Goal: Task Accomplishment & Management: Complete application form

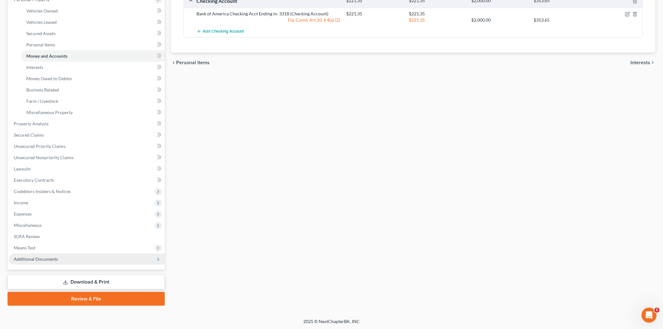
click at [64, 256] on span "Additional Documents" at bounding box center [87, 258] width 156 height 11
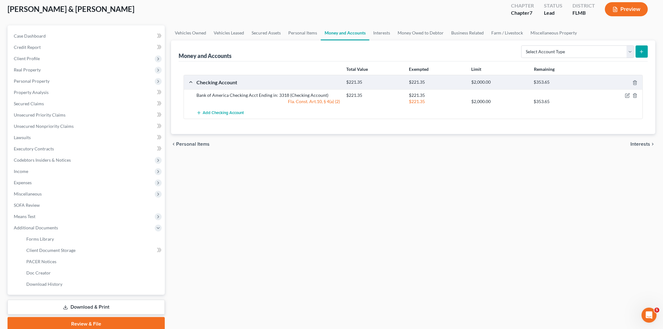
scroll to position [60, 0]
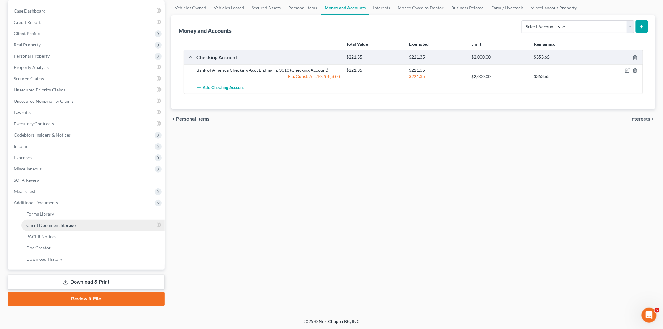
click at [54, 223] on span "Client Document Storage" at bounding box center [50, 224] width 49 height 5
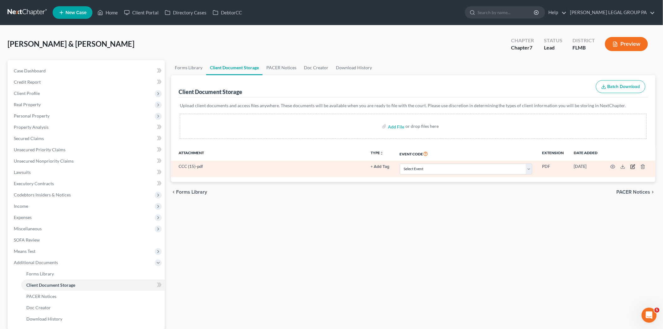
click at [634, 167] on icon "button" at bounding box center [632, 166] width 5 height 5
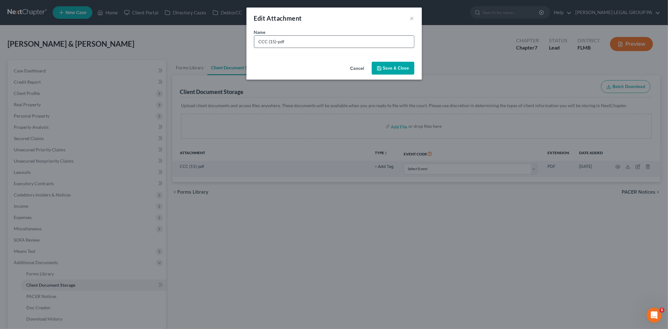
click at [308, 39] on input "CCC (15)-pdf" at bounding box center [334, 42] width 160 height 12
click at [306, 41] on input "CCC (15)-pdf" at bounding box center [334, 42] width 160 height 12
drag, startPoint x: 302, startPoint y: 42, endPoint x: 269, endPoint y: 44, distance: 33.6
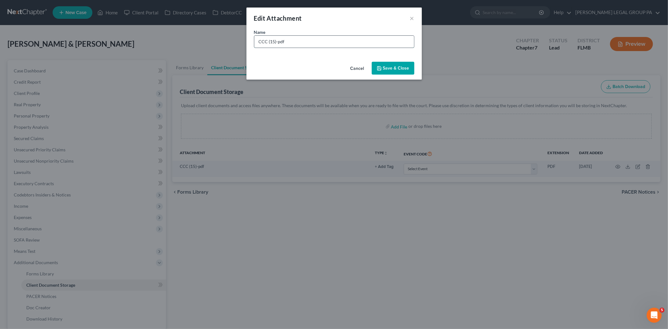
click at [269, 44] on input "CCC (15)-pdf" at bounding box center [334, 42] width 160 height 12
type input "CCC [DATE]"
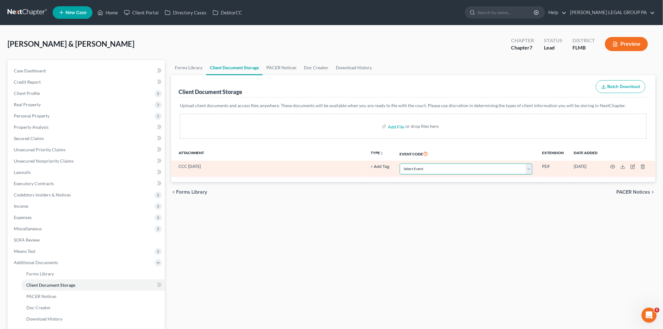
click at [414, 169] on select "Select Event 20 Largest Unsecured Creditors Amended Chapter 13 Plan Amended Cre…" at bounding box center [466, 168] width 132 height 11
select select "9"
click at [400, 163] on select "Select Event 20 Largest Unsecured Creditors Amended Chapter 13 Plan Amended Cre…" at bounding box center [466, 168] width 132 height 11
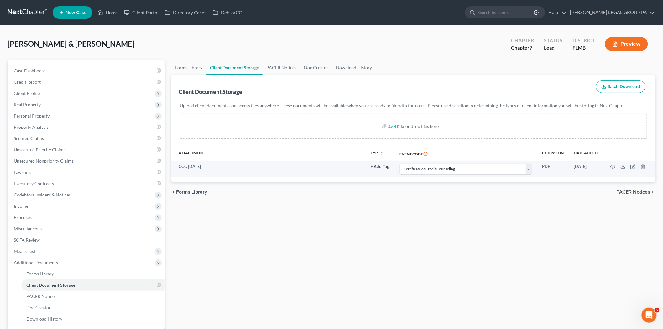
click at [416, 219] on div "Forms Library Client Document Storage PACER Notices Doc Creator Download Histor…" at bounding box center [413, 212] width 490 height 305
click at [45, 88] on span "Client Profile" at bounding box center [87, 93] width 156 height 11
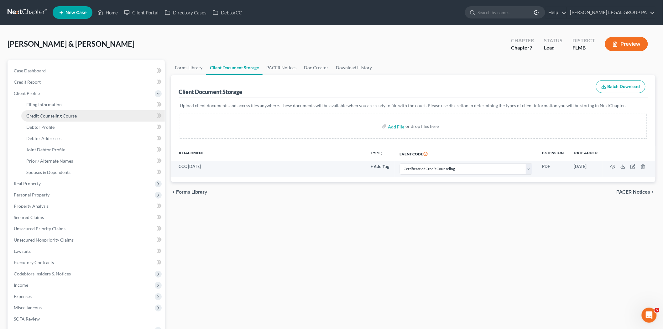
click at [52, 116] on span "Credit Counseling Course" at bounding box center [51, 115] width 50 height 5
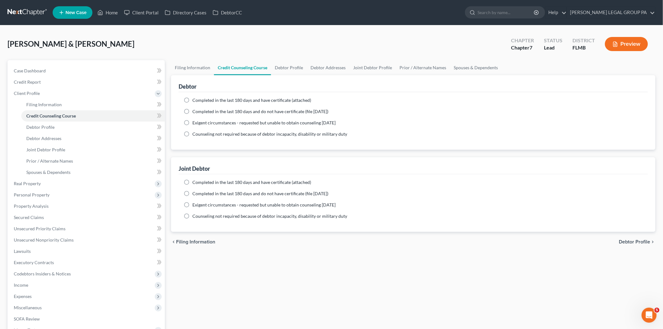
click at [224, 100] on span "Completed in the last 180 days and have certificate (attached)" at bounding box center [251, 99] width 119 height 5
click at [199, 100] on input "Completed in the last 180 days and have certificate (attached)" at bounding box center [197, 99] width 4 height 4
radio input "true"
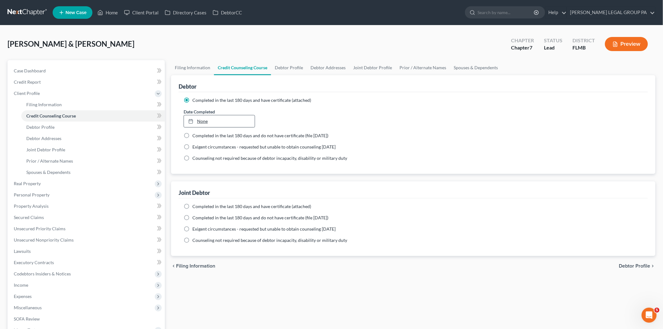
type input "[DATE]"
click at [239, 125] on link "None" at bounding box center [219, 121] width 71 height 12
click at [196, 207] on span "Completed in the last 180 days and have certificate (attached)" at bounding box center [251, 206] width 119 height 5
click at [196, 207] on input "Completed in the last 180 days and have certificate (attached)" at bounding box center [197, 205] width 4 height 4
radio input "true"
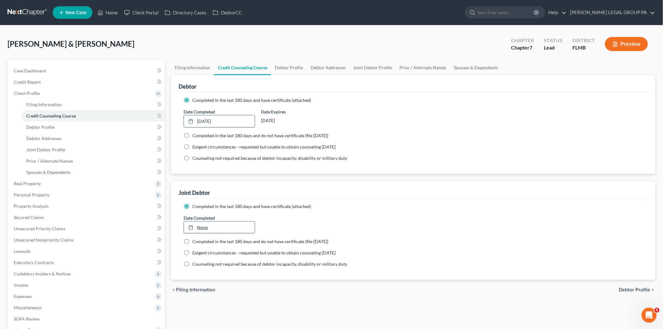
click at [202, 223] on link "None" at bounding box center [219, 227] width 71 height 12
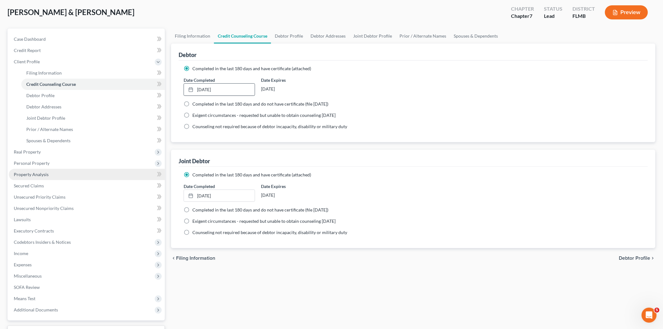
scroll to position [82, 0]
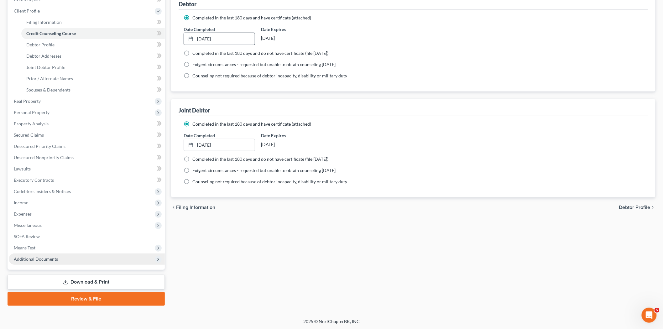
click at [65, 256] on span "Additional Documents" at bounding box center [87, 258] width 156 height 11
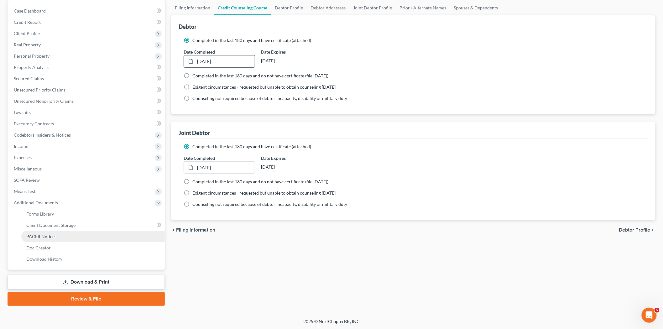
click at [67, 233] on link "PACER Notices" at bounding box center [92, 236] width 143 height 11
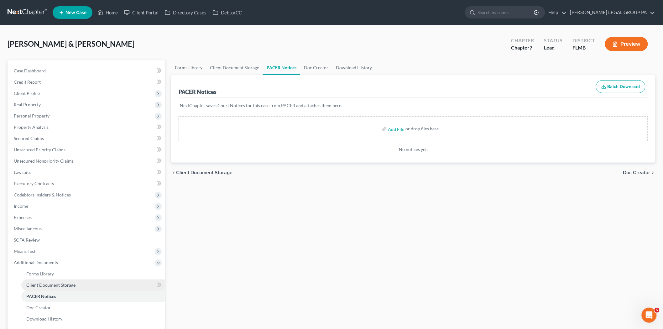
click at [66, 286] on span "Client Document Storage" at bounding box center [50, 284] width 49 height 5
select select "9"
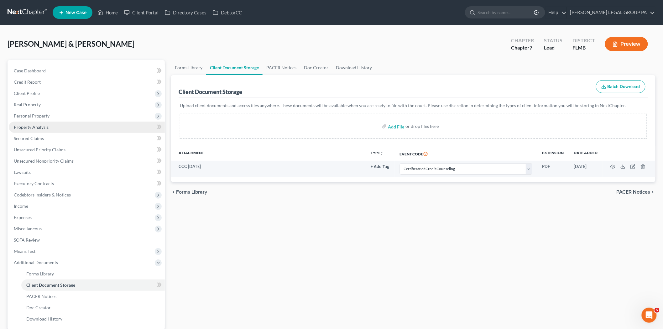
click at [42, 128] on span "Property Analysis" at bounding box center [31, 126] width 35 height 5
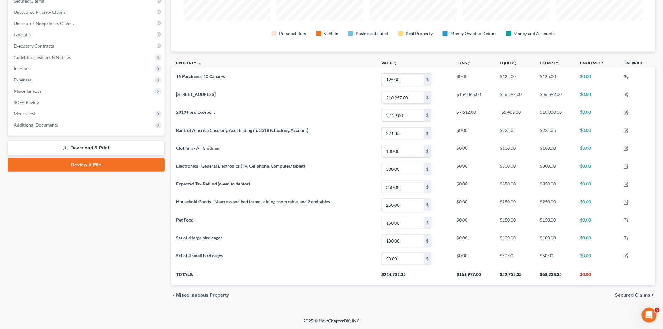
click at [96, 164] on link "Review & File" at bounding box center [86, 165] width 157 height 14
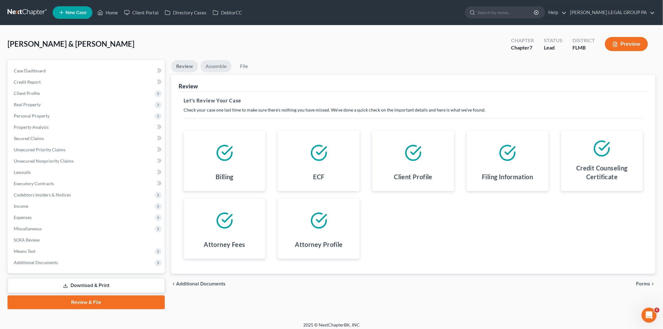
click at [221, 70] on link "Assemble" at bounding box center [215, 66] width 31 height 12
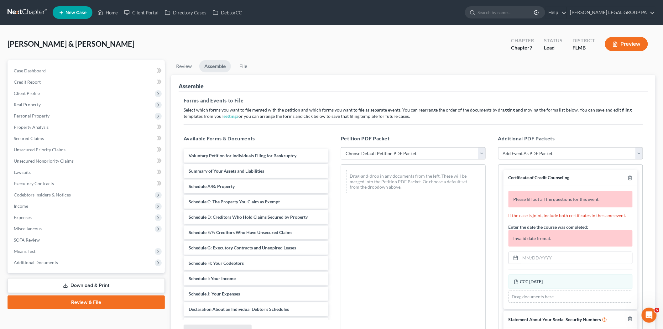
click at [418, 153] on select "Choose Default Petition PDF Packet Complete Bankruptcy Petition (all forms and …" at bounding box center [413, 153] width 145 height 13
select select "0"
click at [341, 147] on select "Choose Default Petition PDF Packet Complete Bankruptcy Petition (all forms and …" at bounding box center [413, 153] width 145 height 13
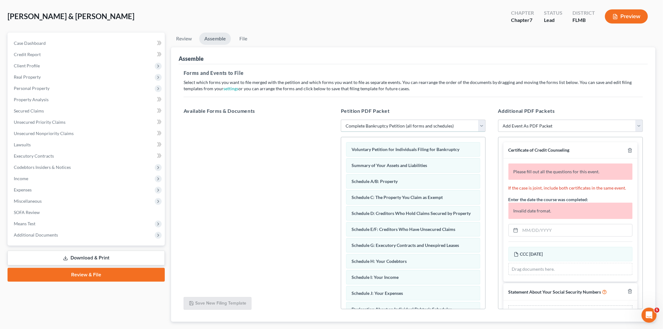
scroll to position [64, 0]
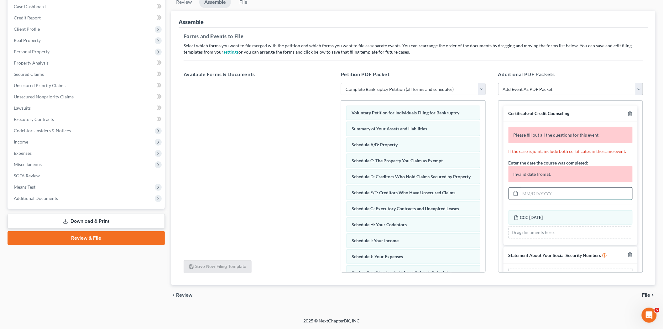
click at [537, 199] on input "text" at bounding box center [576, 194] width 112 height 12
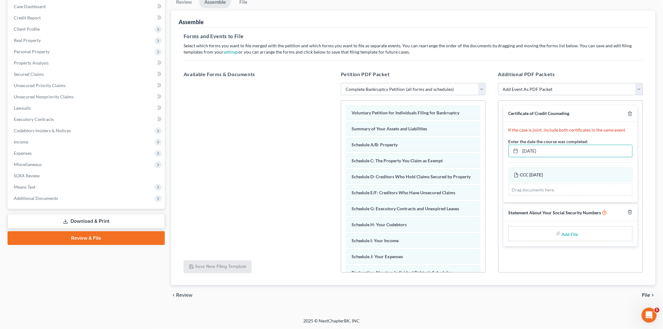
type input "[DATE]"
click at [140, 223] on link "Download & Print" at bounding box center [86, 221] width 157 height 15
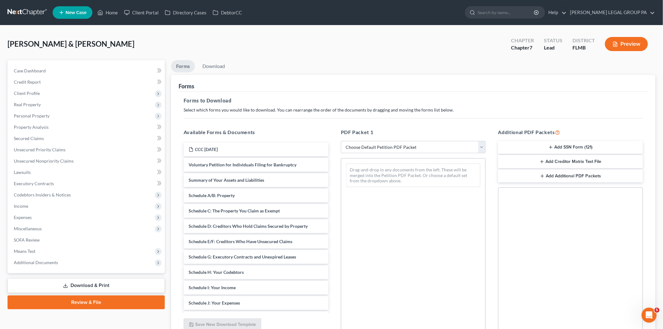
click at [567, 142] on button "Add SSN Form (121)" at bounding box center [570, 147] width 145 height 13
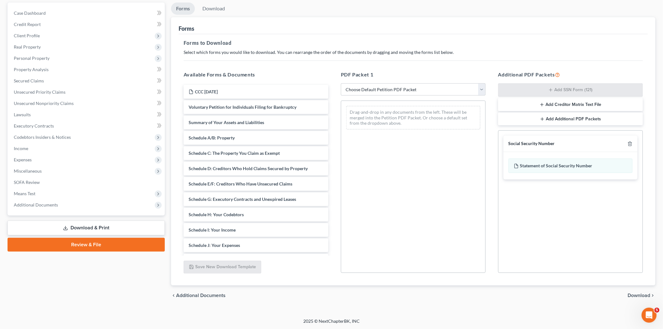
scroll to position [58, 0]
click at [642, 296] on span "Download" at bounding box center [639, 295] width 23 height 5
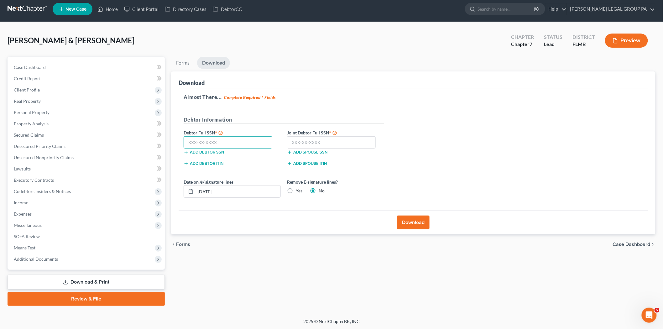
click at [246, 136] on input "text" at bounding box center [228, 142] width 89 height 13
type input "032-54-1675"
click at [317, 144] on input "text" at bounding box center [331, 142] width 89 height 13
type input "020-52-9593"
click at [402, 218] on button "Download" at bounding box center [413, 222] width 33 height 14
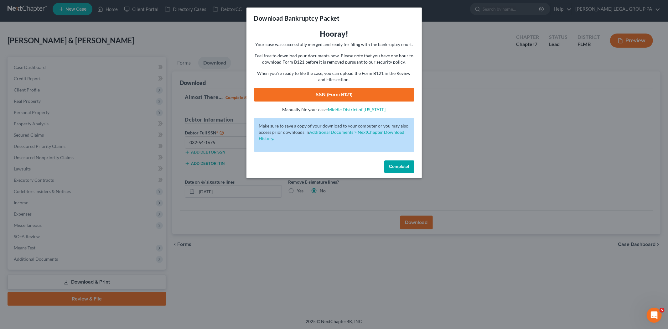
click at [376, 100] on link "SSN (Form B121)" at bounding box center [334, 95] width 160 height 14
click at [411, 167] on button "Complete!" at bounding box center [399, 166] width 30 height 13
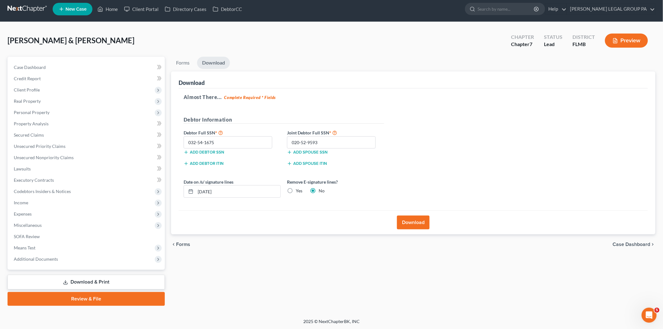
click at [99, 303] on link "Review & File" at bounding box center [86, 299] width 157 height 14
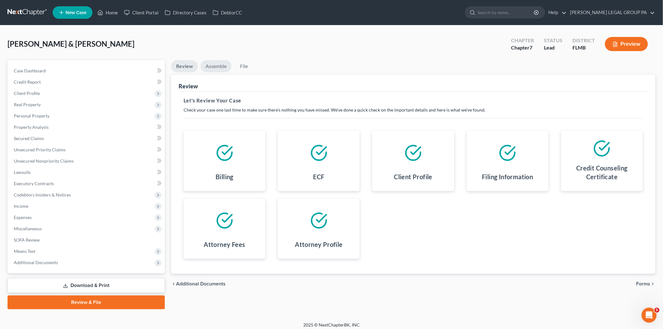
click at [223, 70] on link "Assemble" at bounding box center [215, 66] width 31 height 12
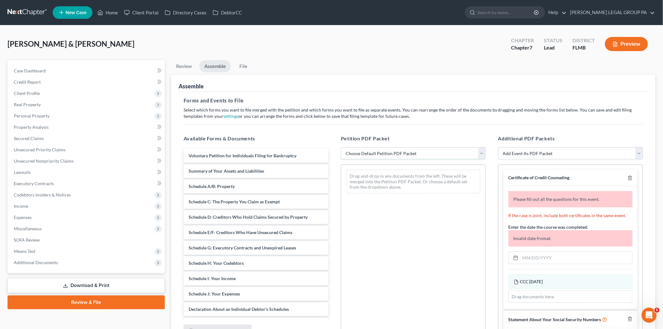
drag, startPoint x: 434, startPoint y: 151, endPoint x: 430, endPoint y: 158, distance: 8.3
click at [434, 151] on select "Choose Default Petition PDF Packet Complete Bankruptcy Petition (all forms and …" at bounding box center [413, 153] width 145 height 13
select select "0"
click at [341, 147] on select "Choose Default Petition PDF Packet Complete Bankruptcy Petition (all forms and …" at bounding box center [413, 153] width 145 height 13
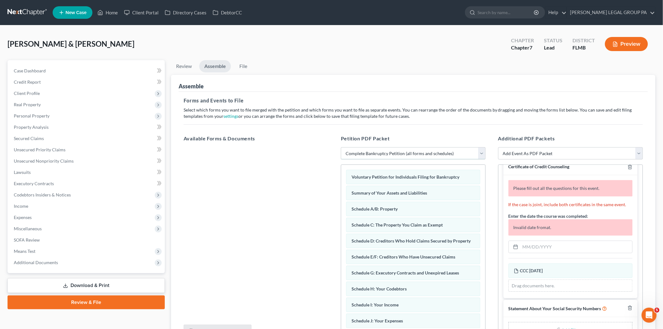
scroll to position [21, 0]
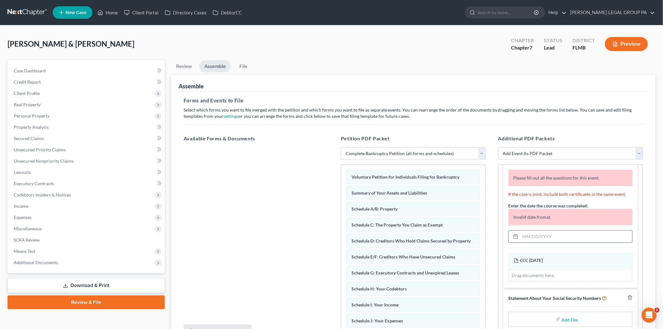
click at [541, 236] on input "text" at bounding box center [576, 237] width 112 height 12
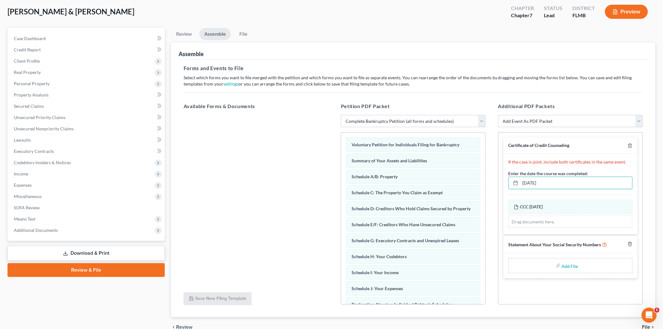
scroll to position [64, 0]
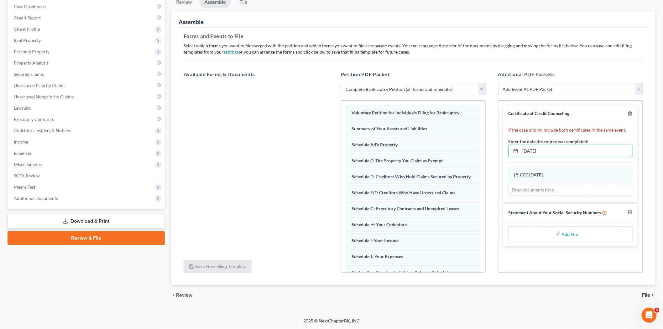
type input "[DATE]"
click at [547, 229] on div "Add File" at bounding box center [570, 233] width 124 height 15
click at [568, 231] on input "file" at bounding box center [569, 233] width 15 height 11
type input "C:\fakepath\121 - [PERSON_NAME].pdf"
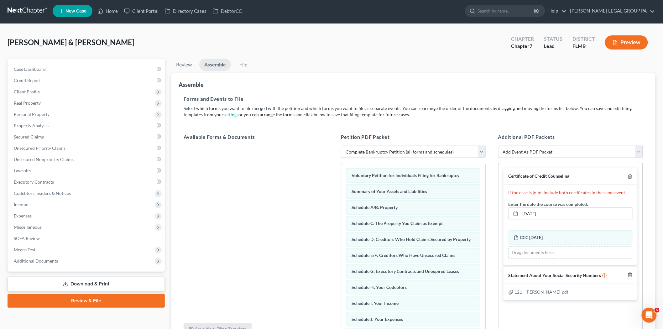
scroll to position [0, 0]
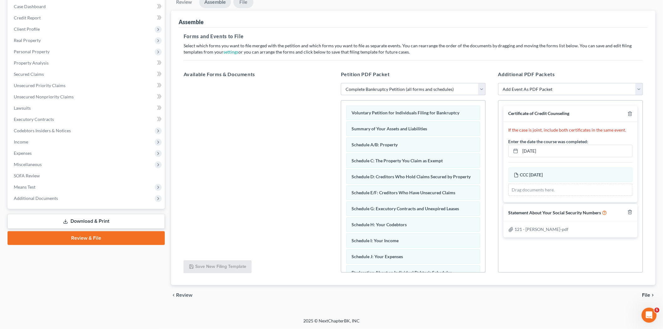
click at [243, 5] on link "File" at bounding box center [243, 2] width 20 height 12
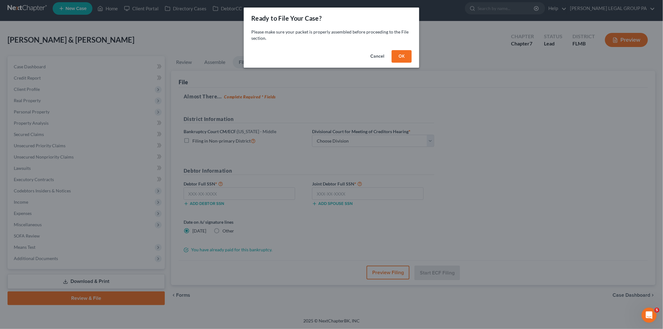
scroll to position [4, 0]
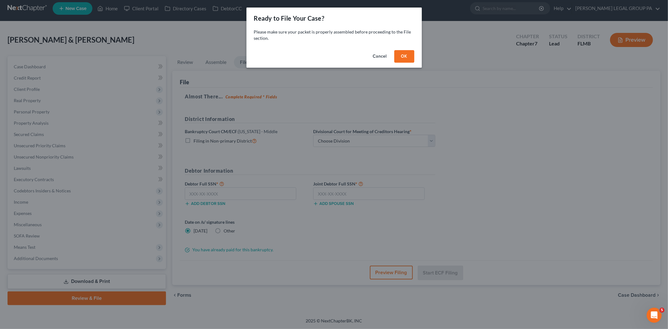
click at [403, 54] on button "OK" at bounding box center [404, 56] width 20 height 13
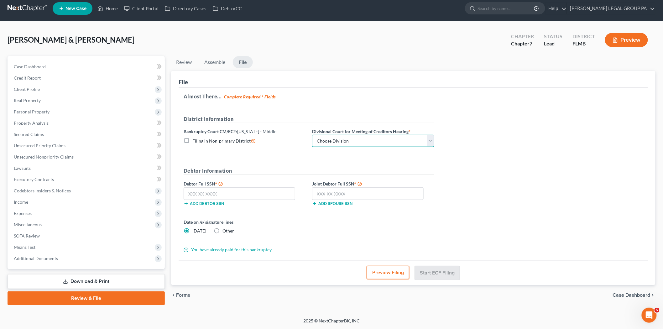
click at [365, 136] on select "Choose Division [GEOGRAPHIC_DATA][PERSON_NAME] [GEOGRAPHIC_DATA] [GEOGRAPHIC_DA…" at bounding box center [373, 141] width 122 height 13
select select "3"
click at [312, 135] on select "Choose Division [GEOGRAPHIC_DATA][PERSON_NAME] [GEOGRAPHIC_DATA] [GEOGRAPHIC_DA…" at bounding box center [373, 141] width 122 height 13
click at [238, 193] on input "text" at bounding box center [240, 193] width 112 height 13
type input "032-54-1675"
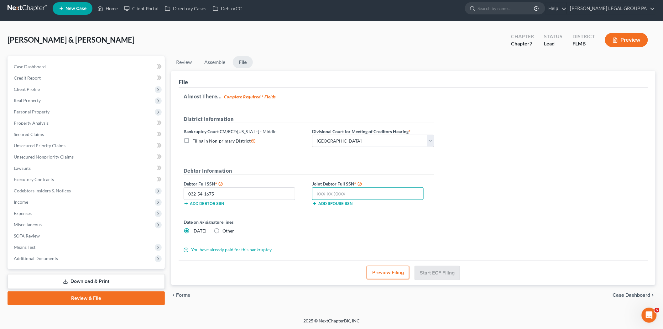
click at [365, 195] on input "text" at bounding box center [368, 193] width 112 height 13
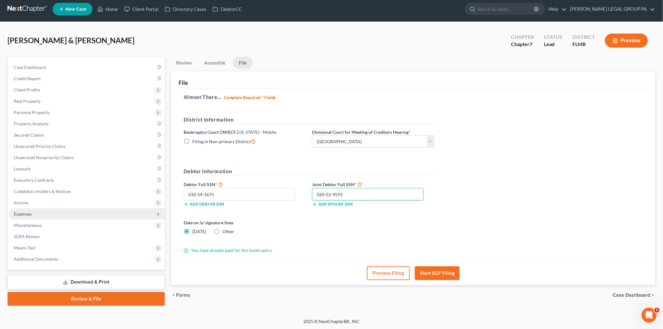
type input "020-52-9593"
drag, startPoint x: 30, startPoint y: 214, endPoint x: 251, endPoint y: 30, distance: 287.6
click at [226, 31] on div "[PERSON_NAME] & [PERSON_NAME] Upgraded Chapter Chapter 7 Status Lead District […" at bounding box center [332, 42] width 648 height 27
click at [456, 272] on button "Start ECF Filing" at bounding box center [437, 273] width 45 height 14
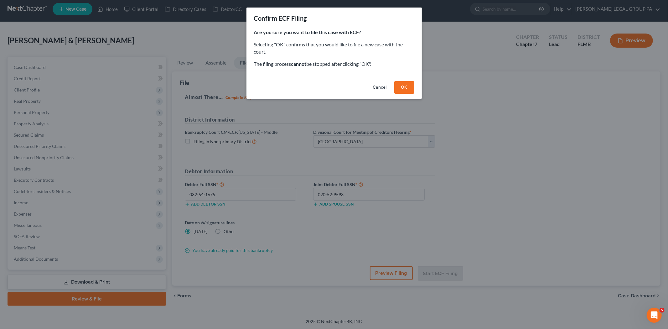
click at [405, 82] on button "OK" at bounding box center [404, 87] width 20 height 13
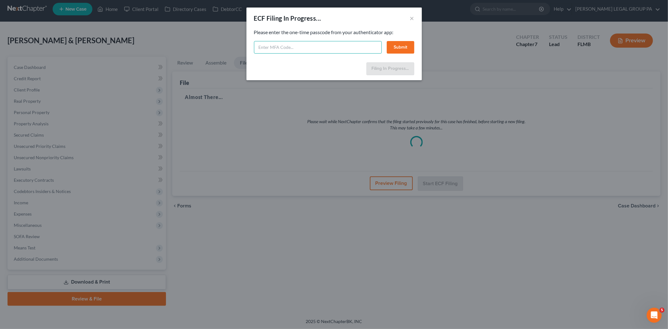
click at [277, 50] on input "text" at bounding box center [318, 47] width 128 height 13
type input "509695"
click at [398, 45] on button "Submit" at bounding box center [401, 47] width 28 height 13
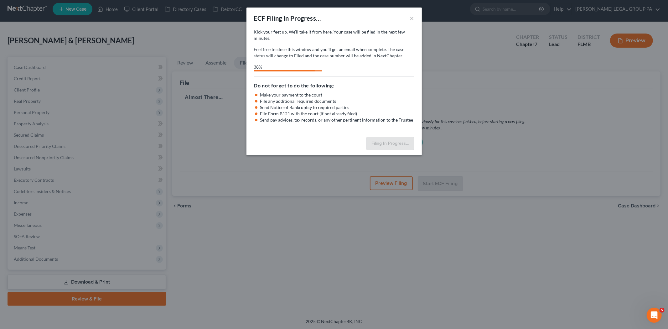
select select "3"
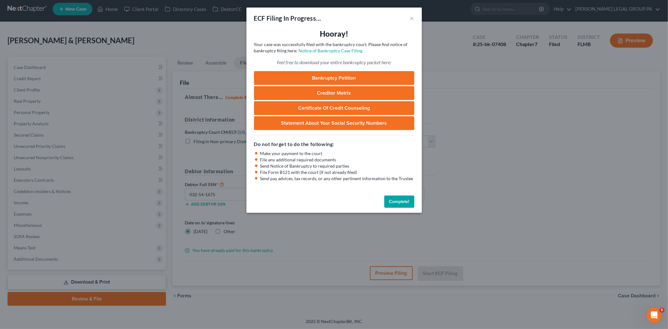
click at [404, 201] on button "Complete!" at bounding box center [399, 201] width 30 height 13
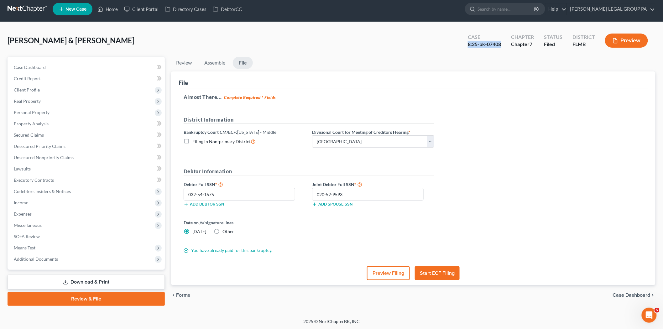
drag, startPoint x: 467, startPoint y: 45, endPoint x: 502, endPoint y: 44, distance: 34.5
click at [502, 44] on div "Case 8:25-bk-07408" at bounding box center [484, 41] width 43 height 18
copy div "8:25-bk-07408"
click at [21, 2] on nav "Home New Case Client Portal Directory Cases DebtorCC [PERSON_NAME] LEGAL GROUP …" at bounding box center [331, 9] width 663 height 25
click at [23, 5] on link at bounding box center [28, 8] width 40 height 11
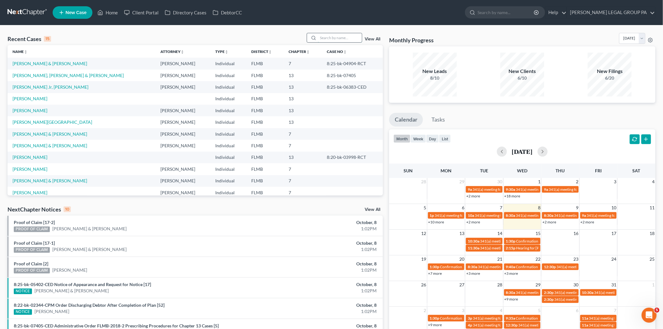
click at [332, 36] on input "search" at bounding box center [340, 37] width 44 height 9
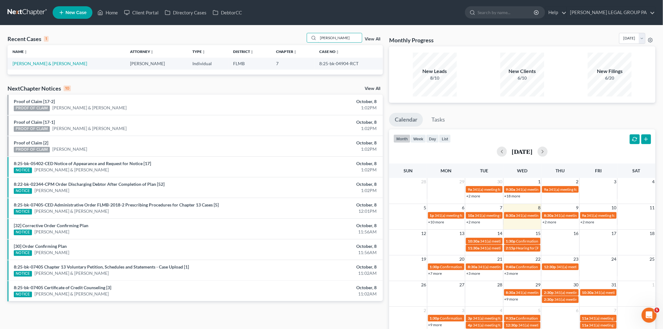
type input "yankey"
click at [33, 60] on td "Yankey, Jeremy & Stacey" at bounding box center [66, 64] width 117 height 12
click at [34, 65] on link "Yankey, Jeremy & Stacey" at bounding box center [50, 63] width 75 height 5
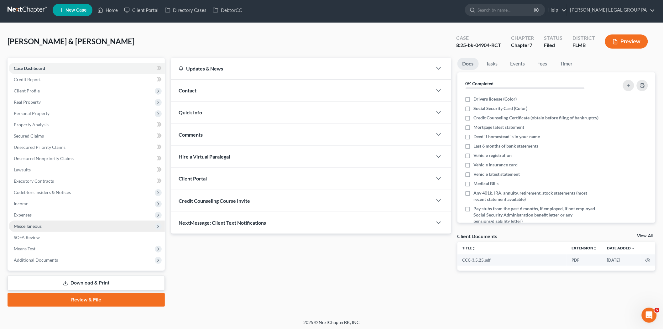
scroll to position [3, 0]
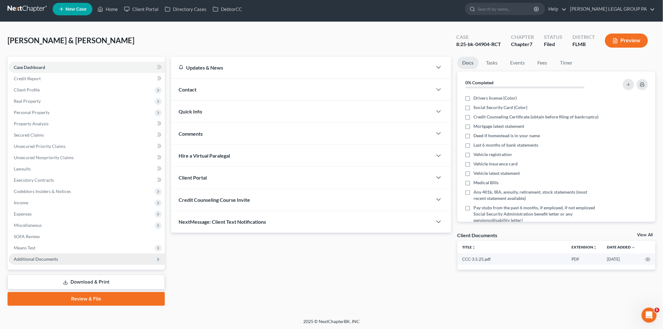
click at [61, 261] on span "Additional Documents" at bounding box center [87, 258] width 156 height 11
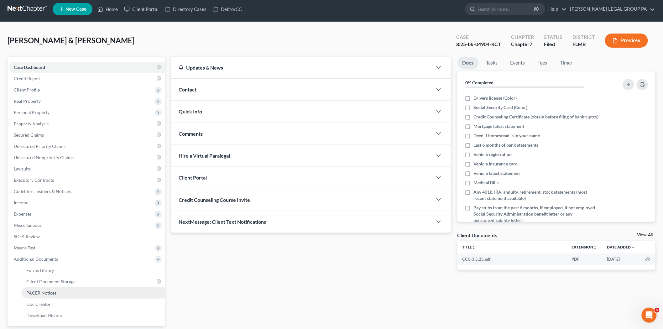
click at [58, 293] on link "PACER Notices" at bounding box center [92, 292] width 143 height 11
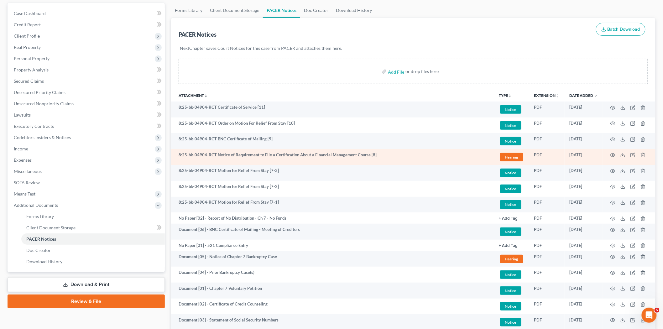
scroll to position [70, 0]
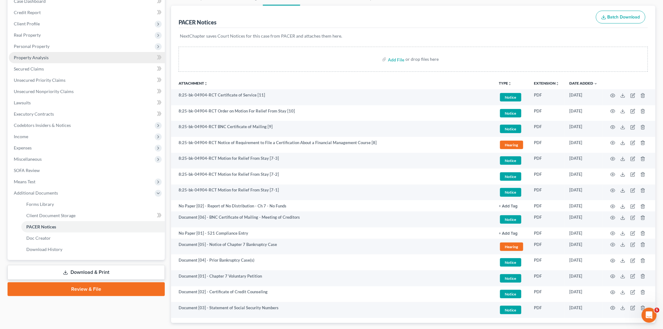
click at [45, 56] on span "Property Analysis" at bounding box center [31, 57] width 35 height 5
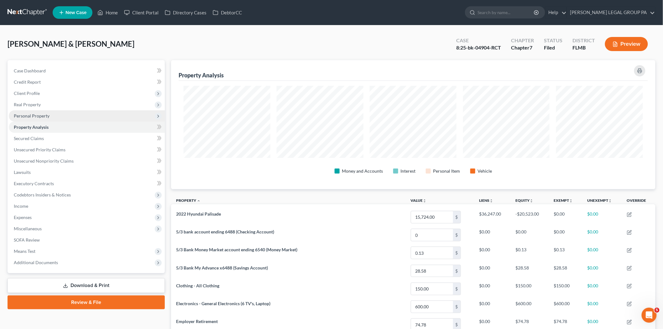
click at [60, 117] on span "Personal Property" at bounding box center [87, 115] width 156 height 11
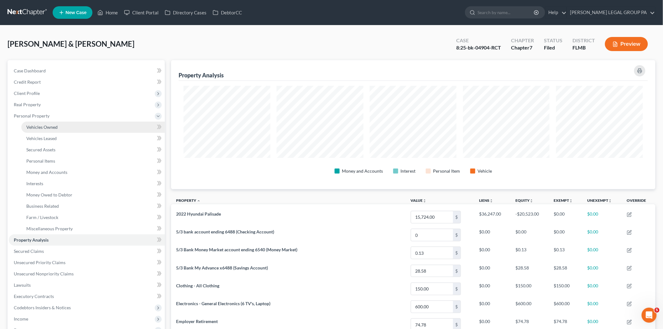
click at [63, 130] on link "Vehicles Owned" at bounding box center [92, 127] width 143 height 11
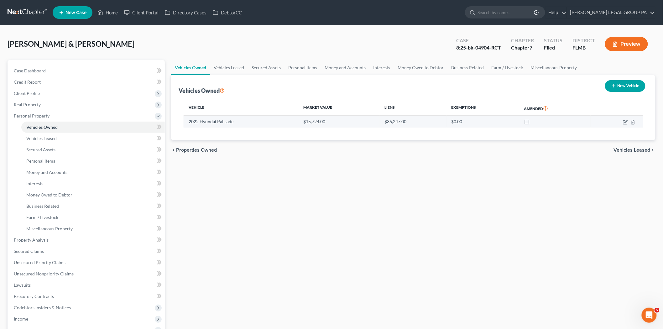
click at [622, 122] on td at bounding box center [616, 122] width 52 height 12
click at [625, 121] on icon "button" at bounding box center [625, 121] width 3 height 3
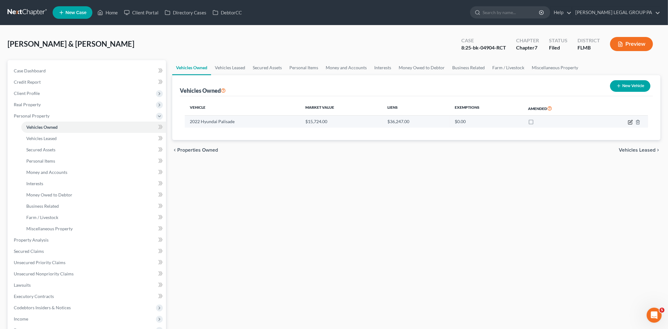
select select "0"
select select "4"
select select "2"
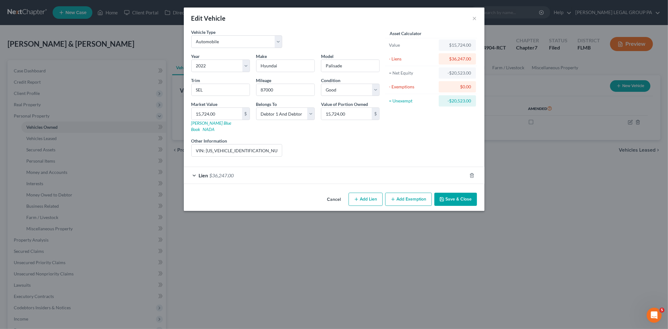
click at [322, 167] on div "Lien $36,247.00" at bounding box center [325, 175] width 283 height 17
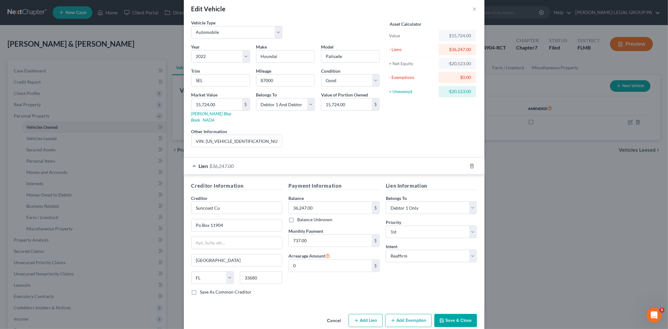
scroll to position [14, 0]
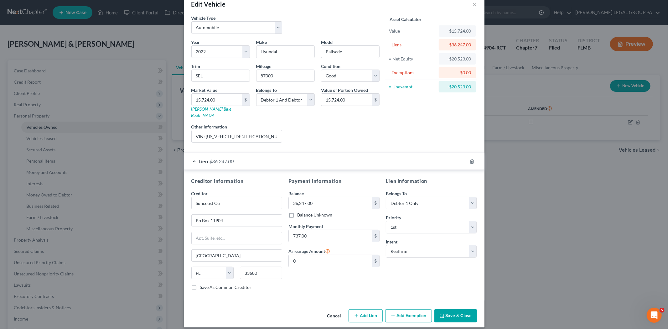
click at [329, 155] on div "Lien $36,247.00" at bounding box center [325, 161] width 283 height 17
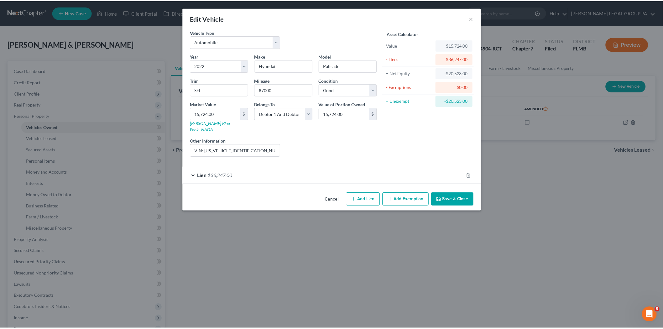
scroll to position [0, 0]
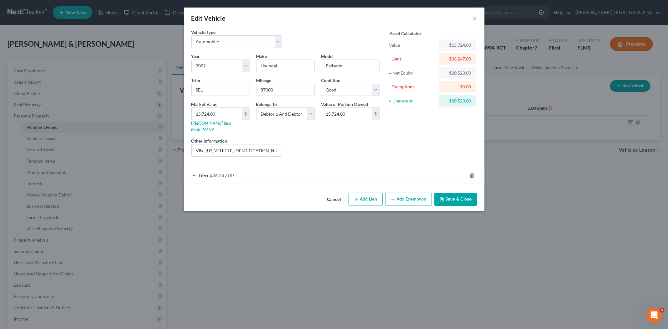
click at [456, 199] on button "Save & Close" at bounding box center [455, 199] width 43 height 13
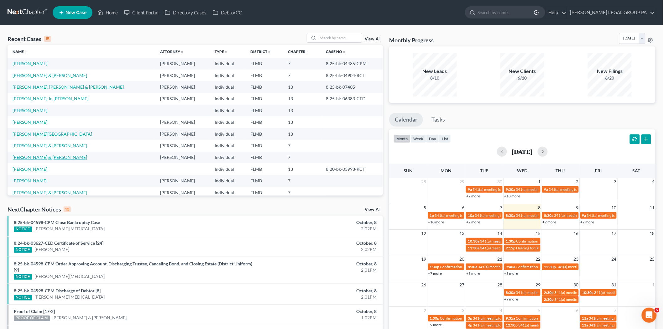
click at [40, 156] on link "[PERSON_NAME] & [PERSON_NAME]" at bounding box center [50, 156] width 75 height 5
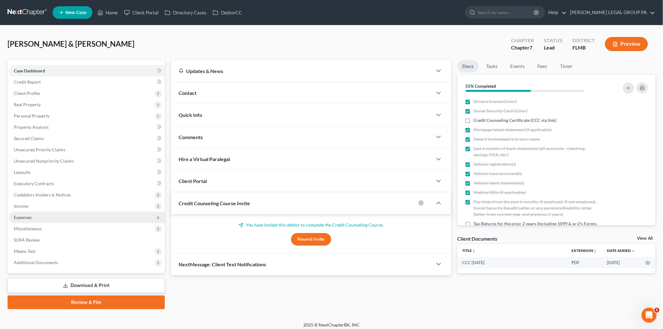
click at [38, 220] on span "Expenses" at bounding box center [87, 217] width 156 height 11
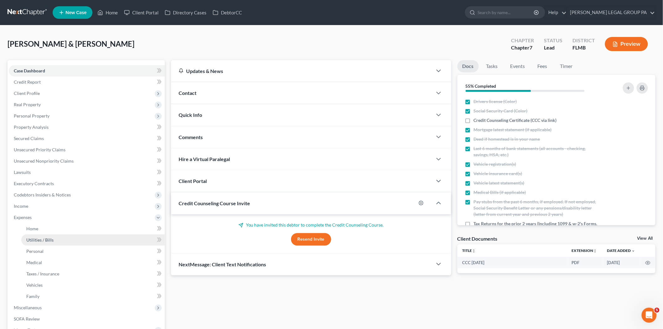
click at [46, 236] on link "Utilities / Bills" at bounding box center [92, 239] width 143 height 11
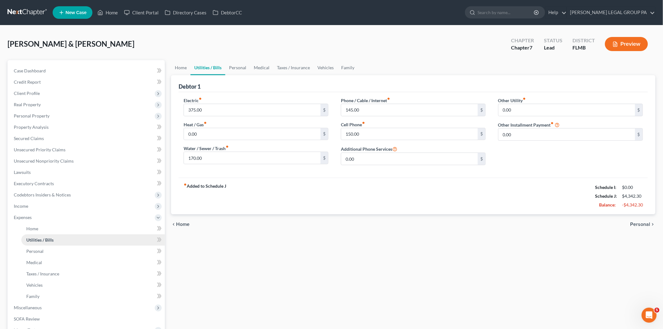
click at [43, 240] on span "Utilities / Bills" at bounding box center [39, 239] width 27 height 5
